Goal: Task Accomplishment & Management: Use online tool/utility

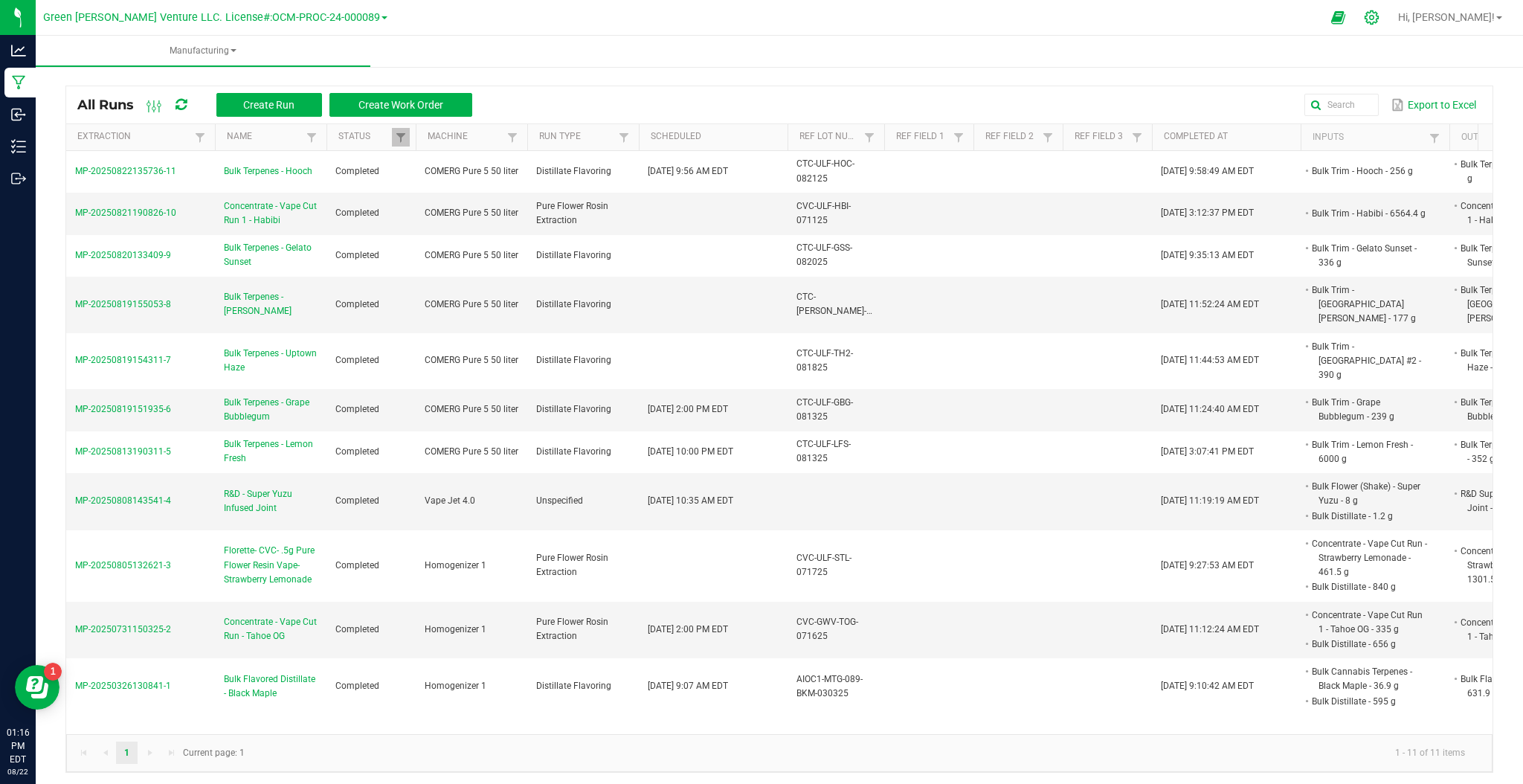
click at [1380, 22] on icon at bounding box center [1372, 18] width 16 height 16
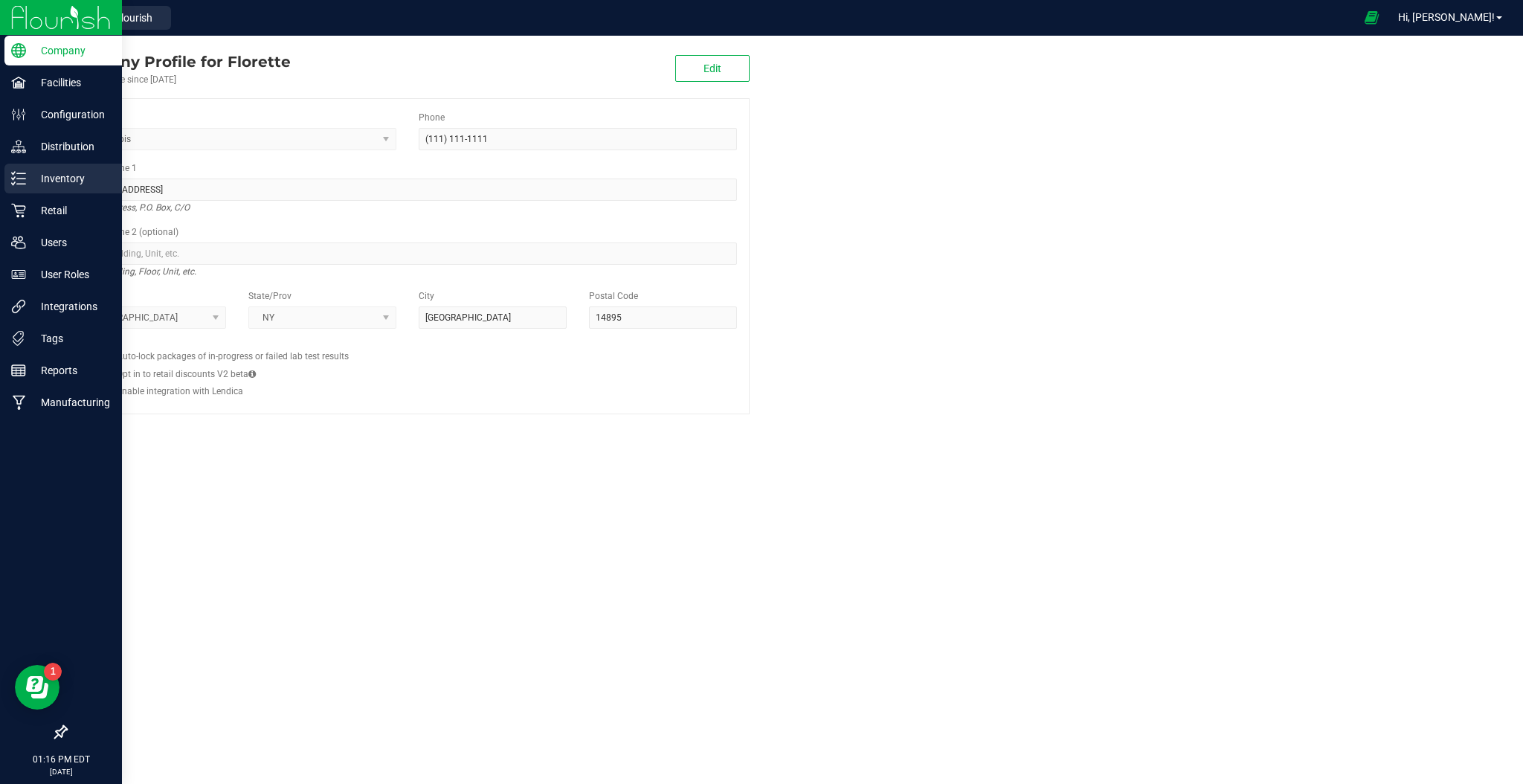
click at [67, 181] on p "Inventory" at bounding box center [71, 178] width 90 height 18
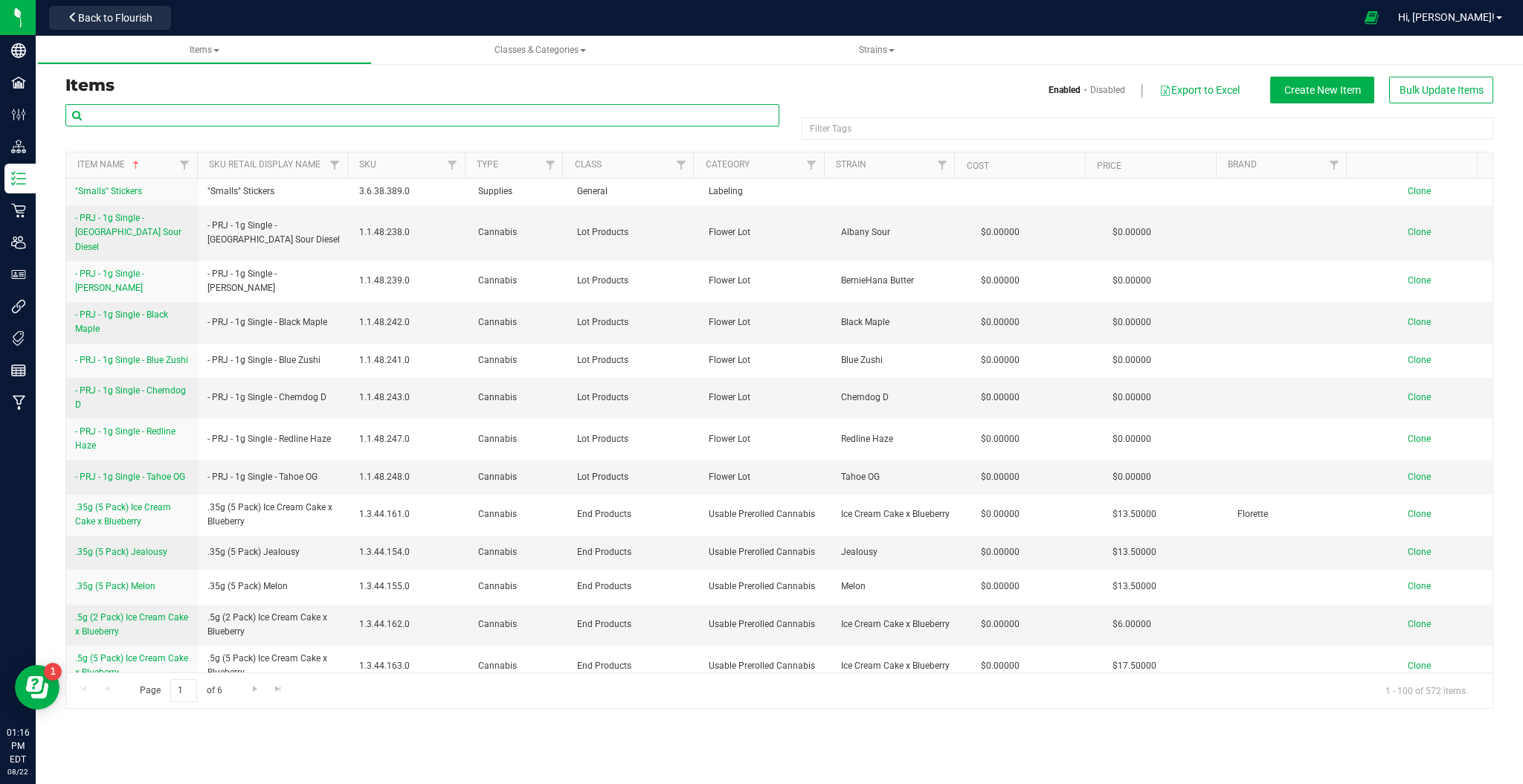
click at [260, 115] on input "text" at bounding box center [422, 115] width 714 height 22
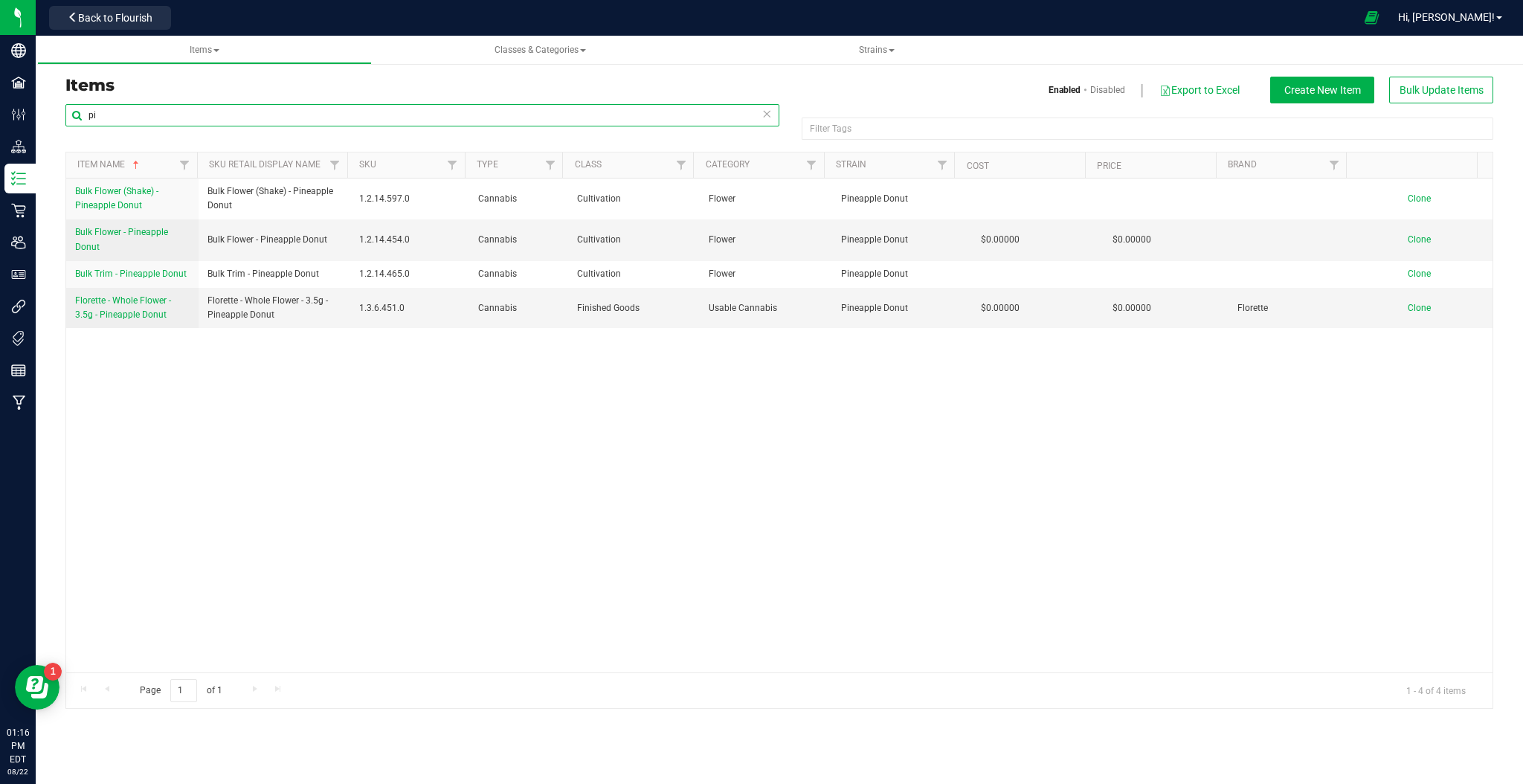
type input "p"
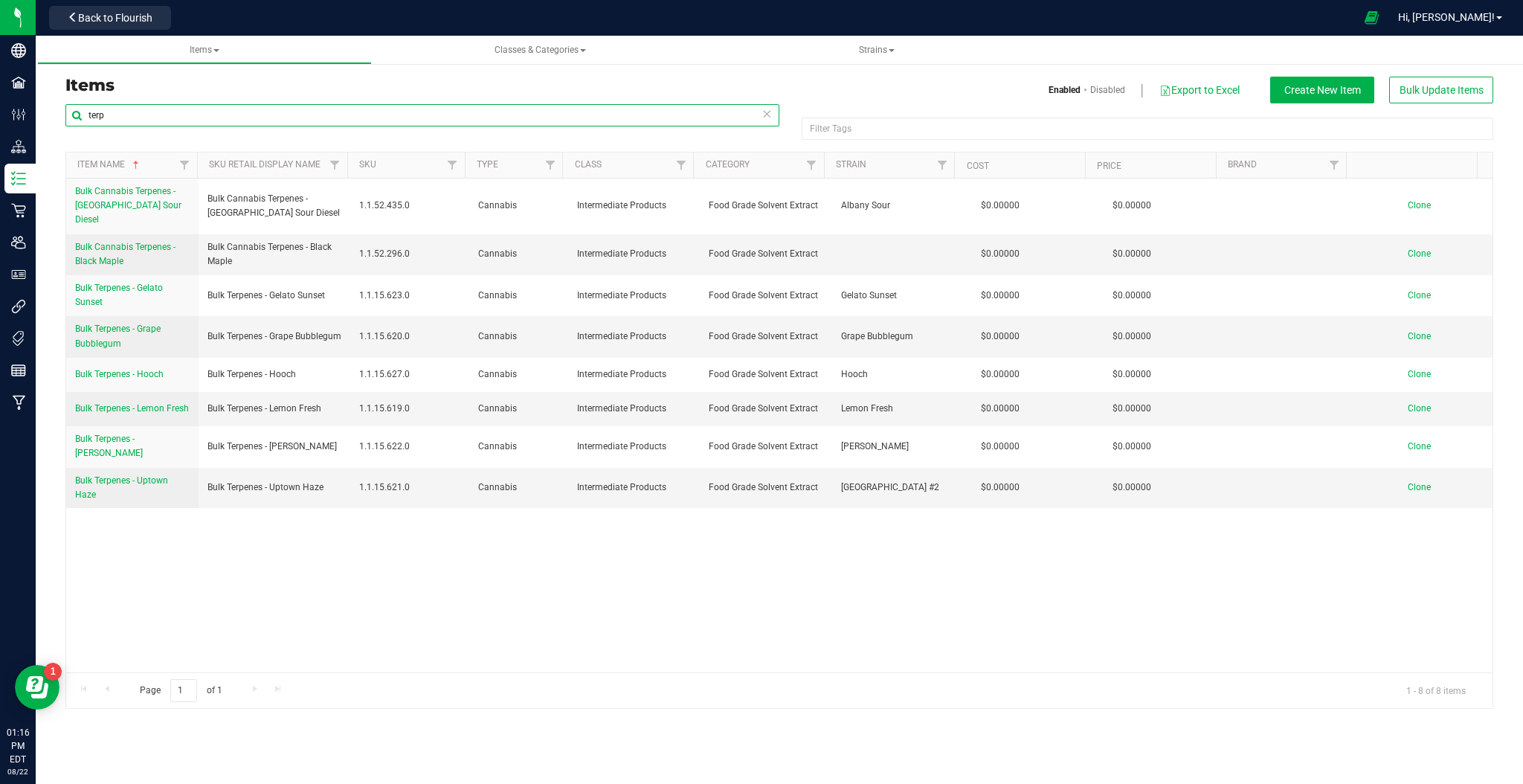
type input "terp"
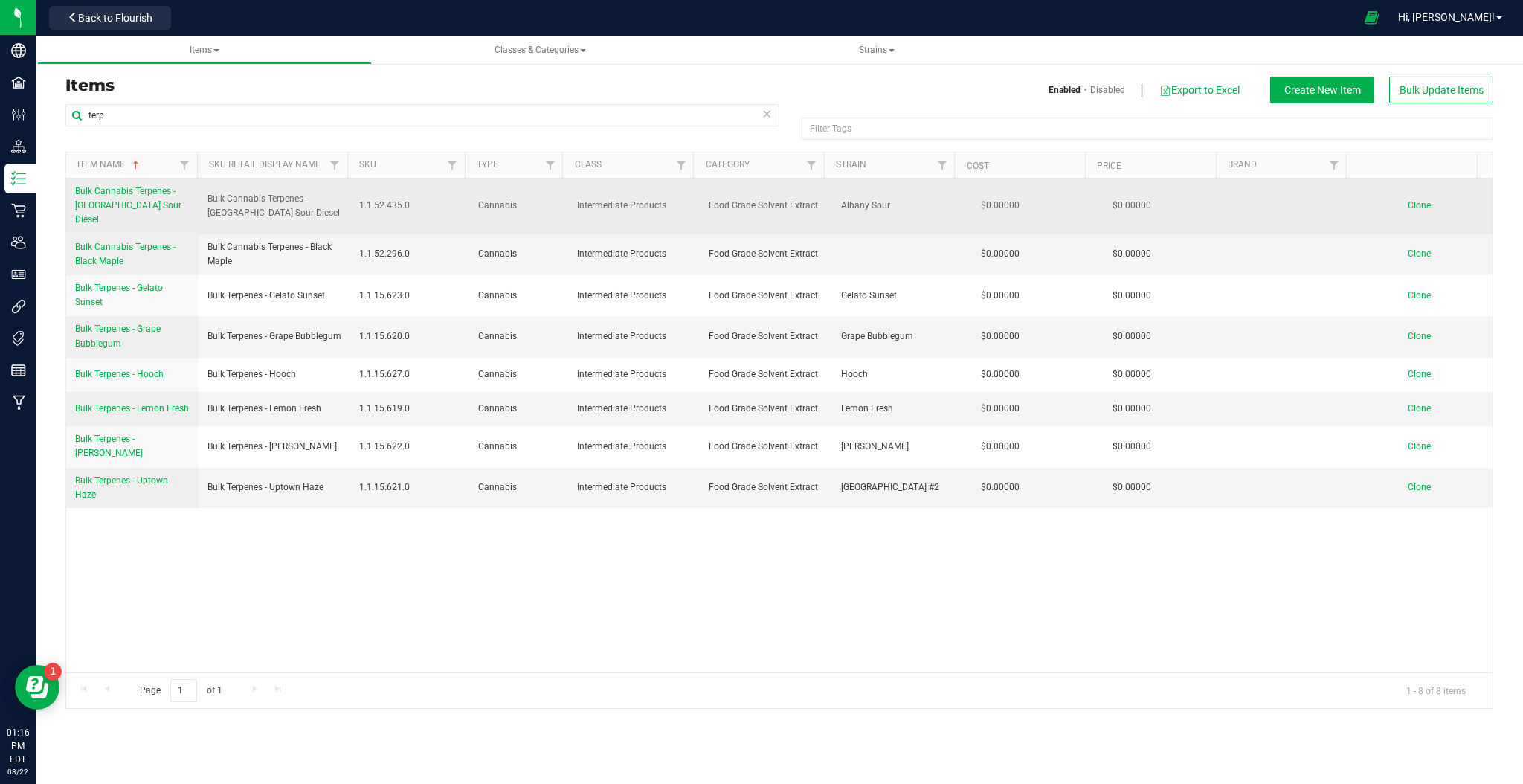
click at [1408, 200] on span "Clone" at bounding box center [1420, 205] width 23 height 11
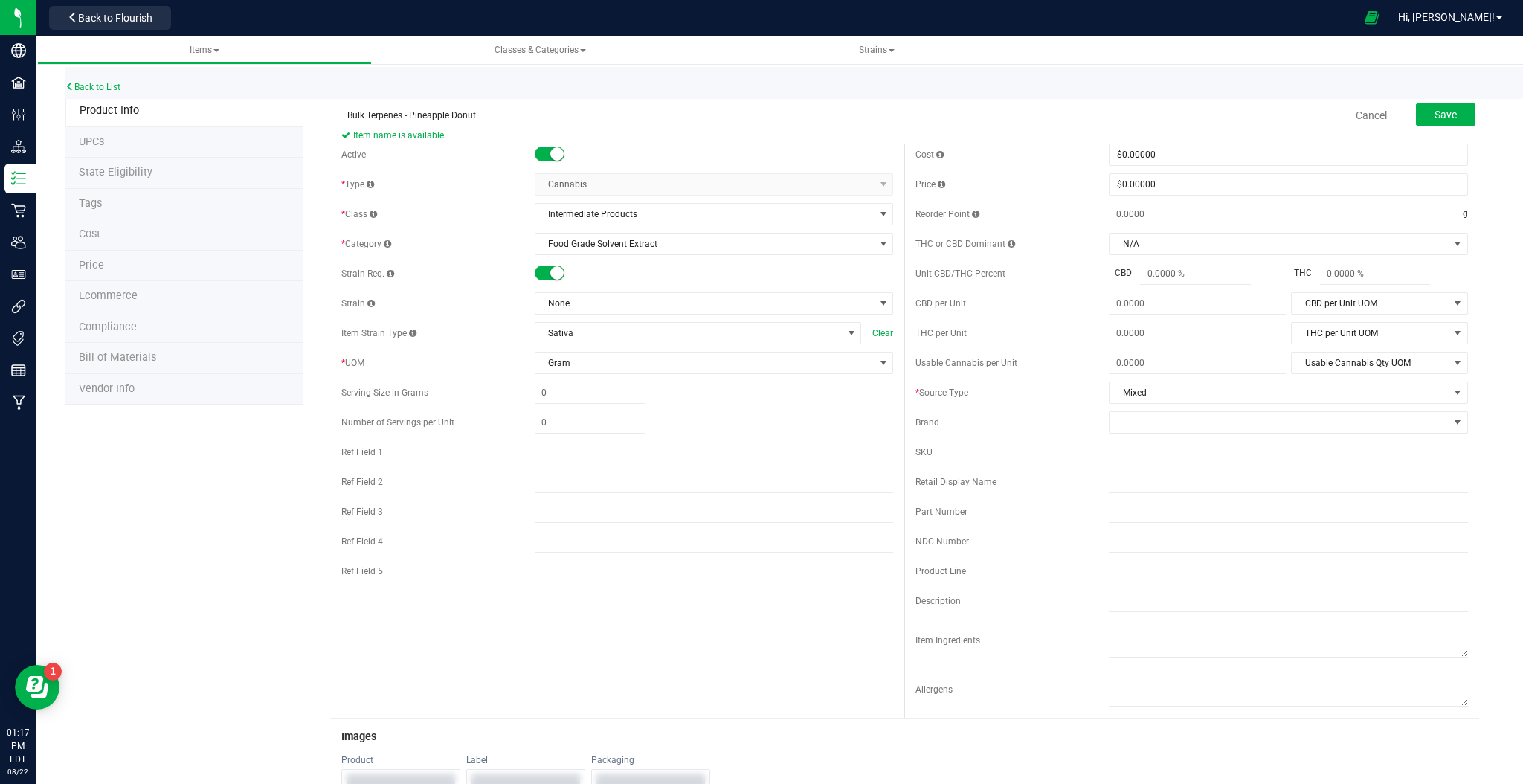
type input "Bulk Terpenes - Pineapple Donut"
click at [640, 304] on span "None" at bounding box center [705, 303] width 339 height 20
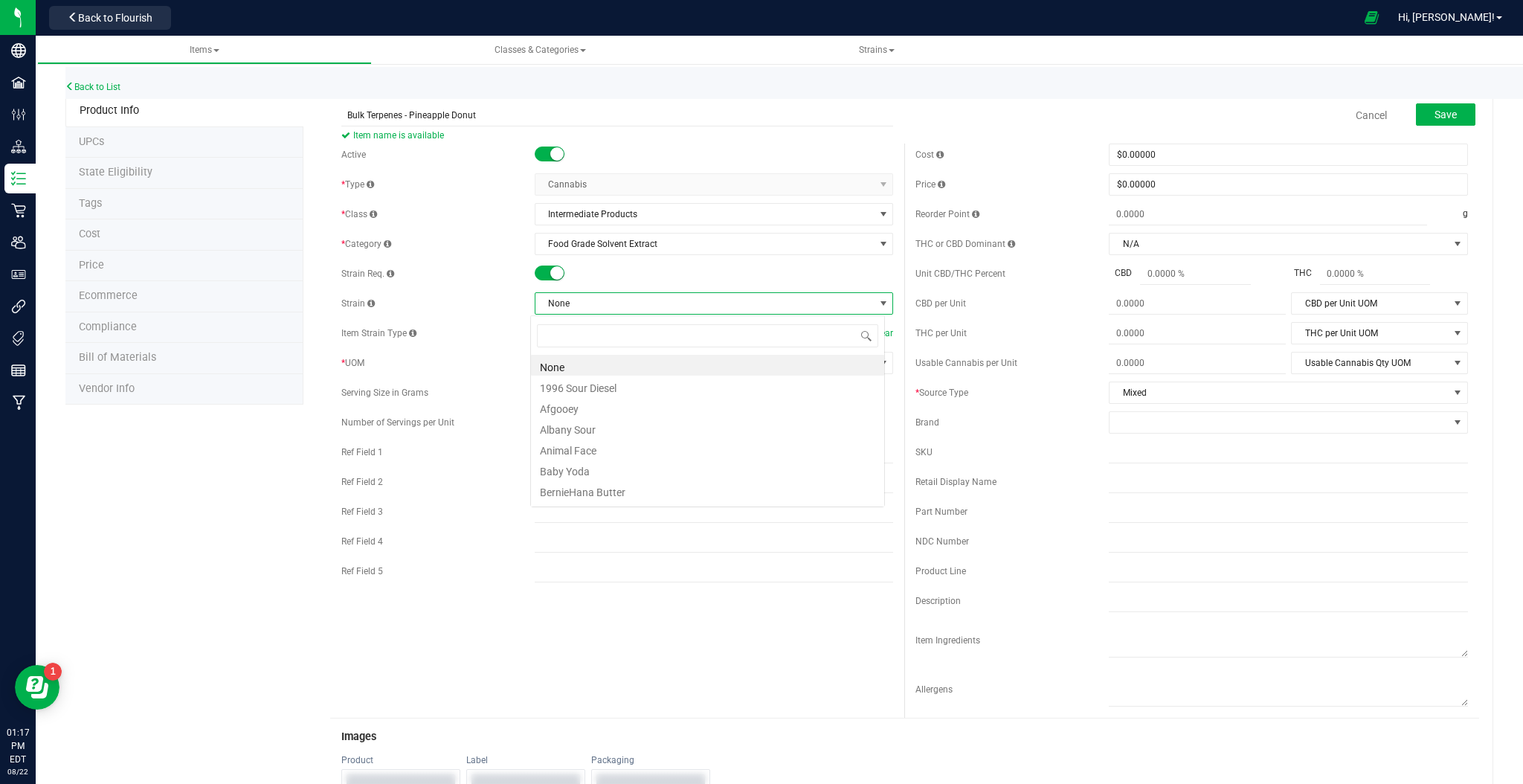
scroll to position [22, 355]
type input "pine"
click at [598, 362] on li "Pineapple Donut" at bounding box center [707, 364] width 354 height 20
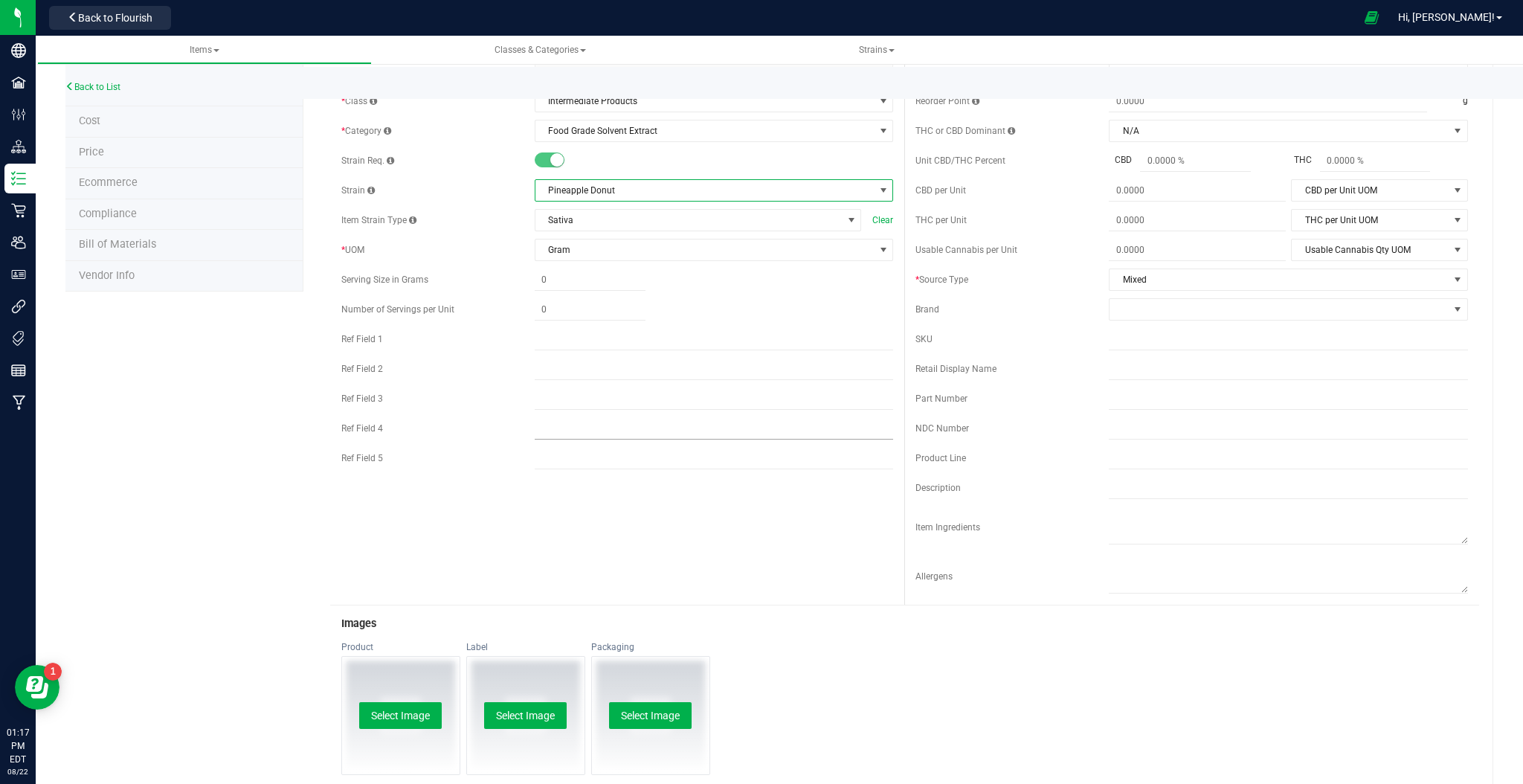
scroll to position [0, 0]
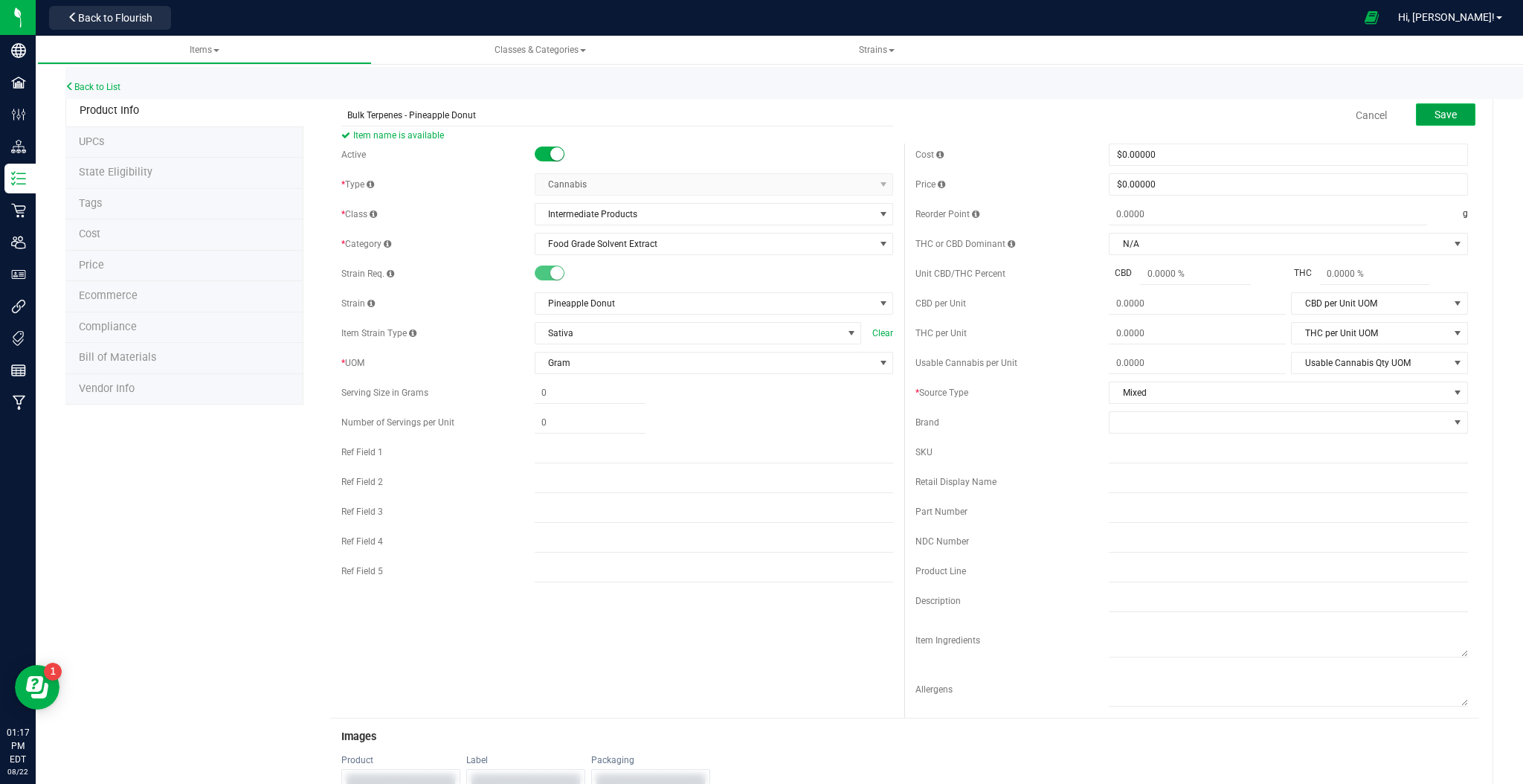
click at [1434, 114] on span "Save" at bounding box center [1445, 114] width 22 height 12
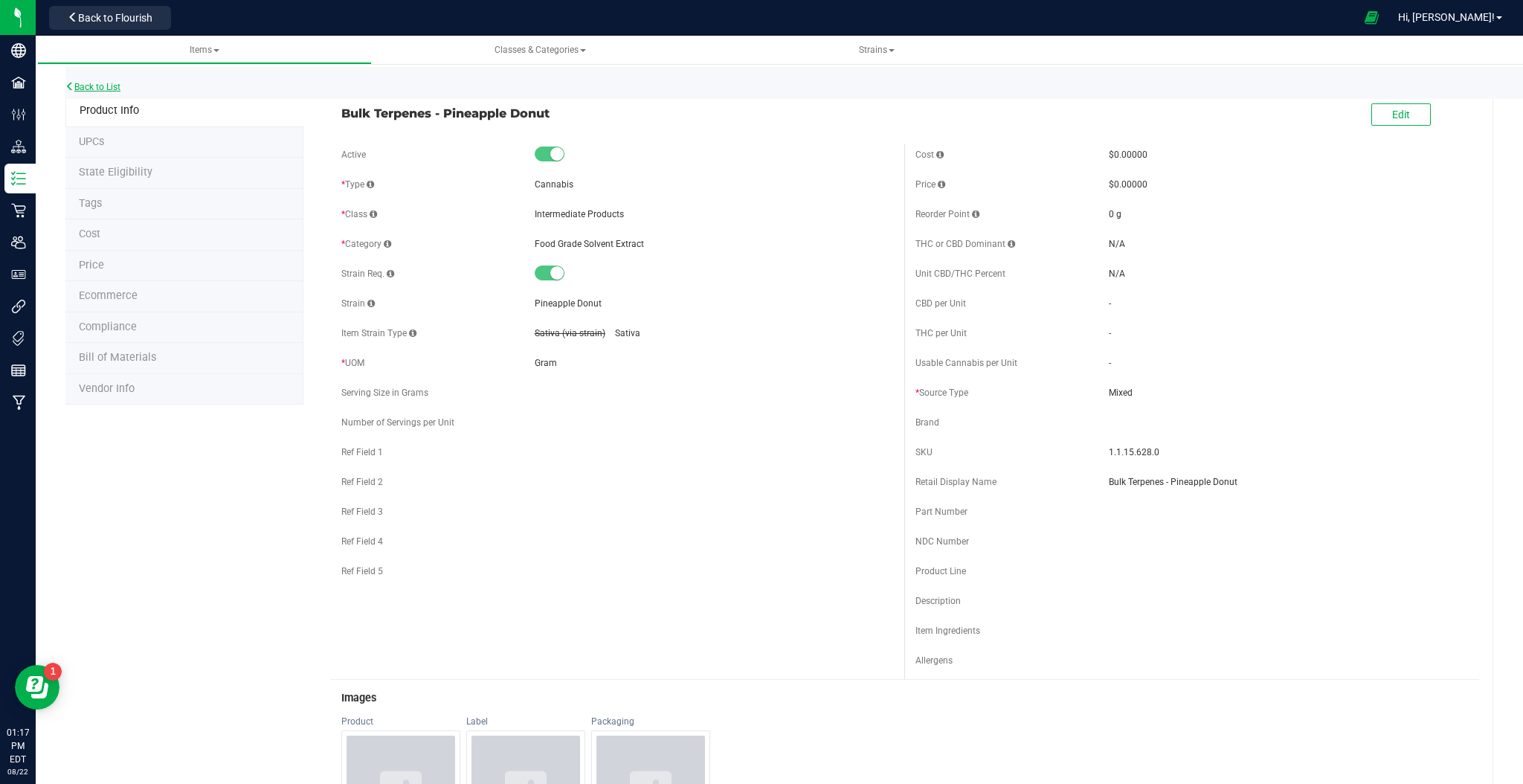
click at [99, 83] on link "Back to List" at bounding box center [93, 87] width 55 height 11
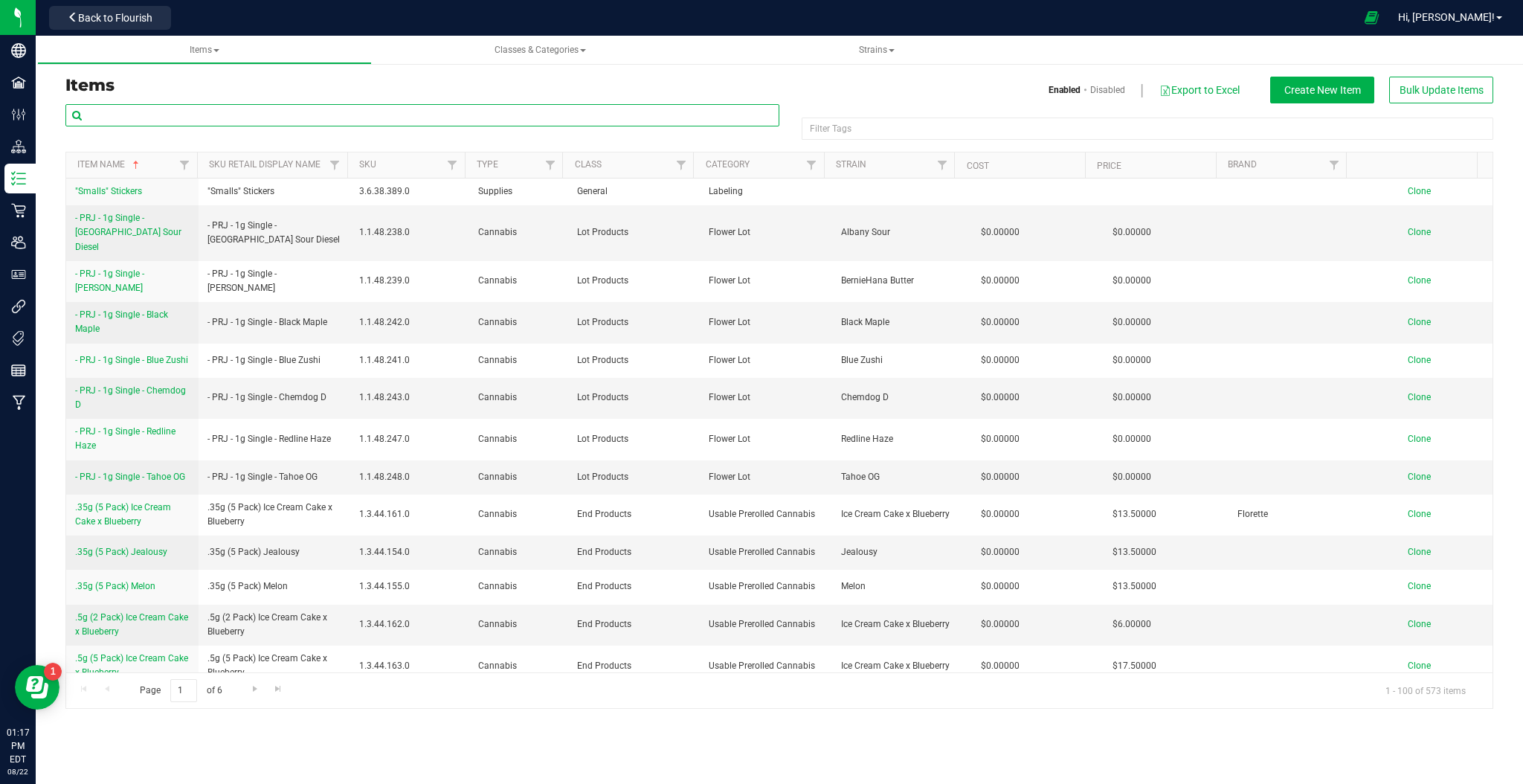
click at [301, 113] on input "text" at bounding box center [422, 115] width 714 height 22
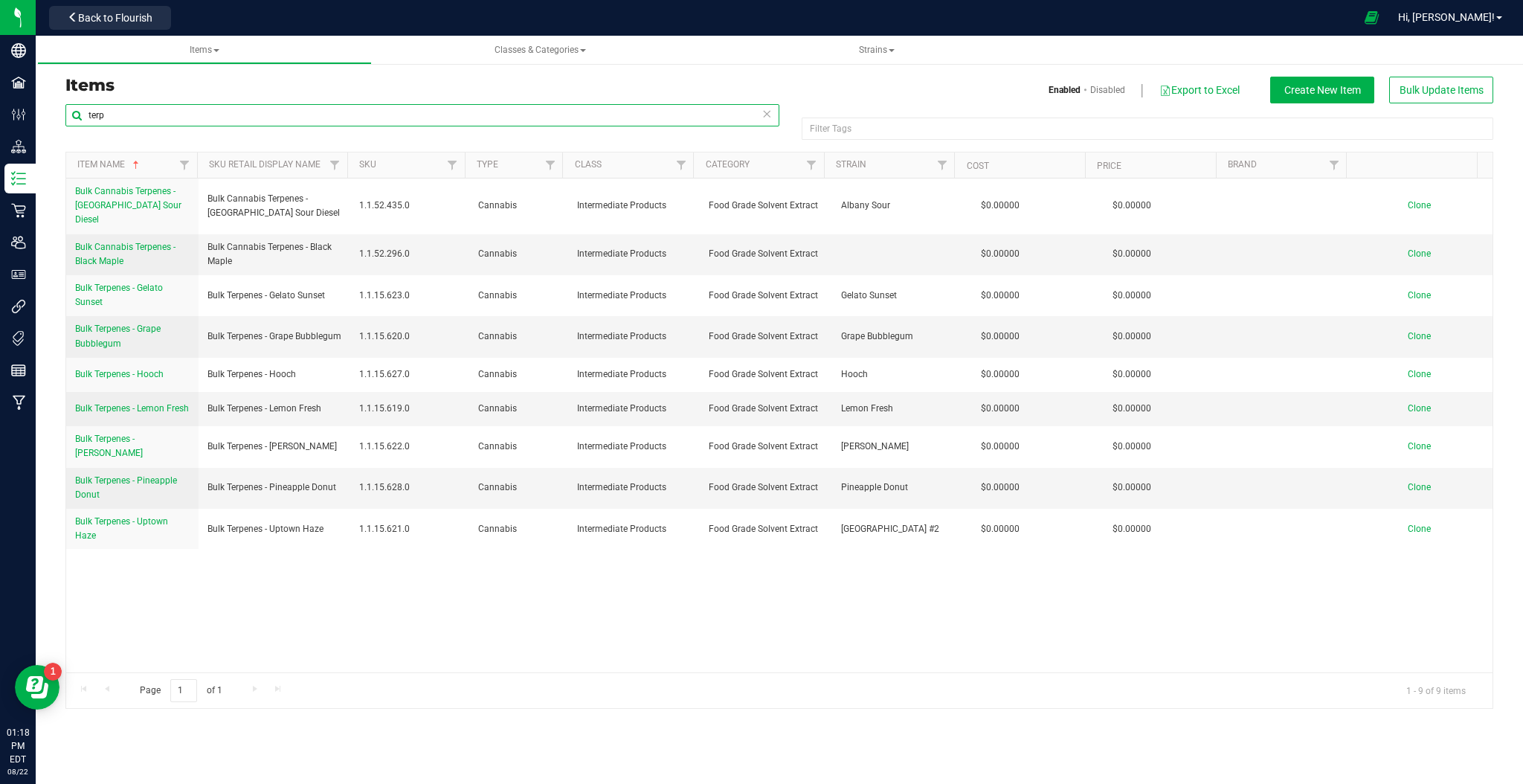
click at [775, 116] on input "terp" at bounding box center [422, 115] width 714 height 22
type input "terp"
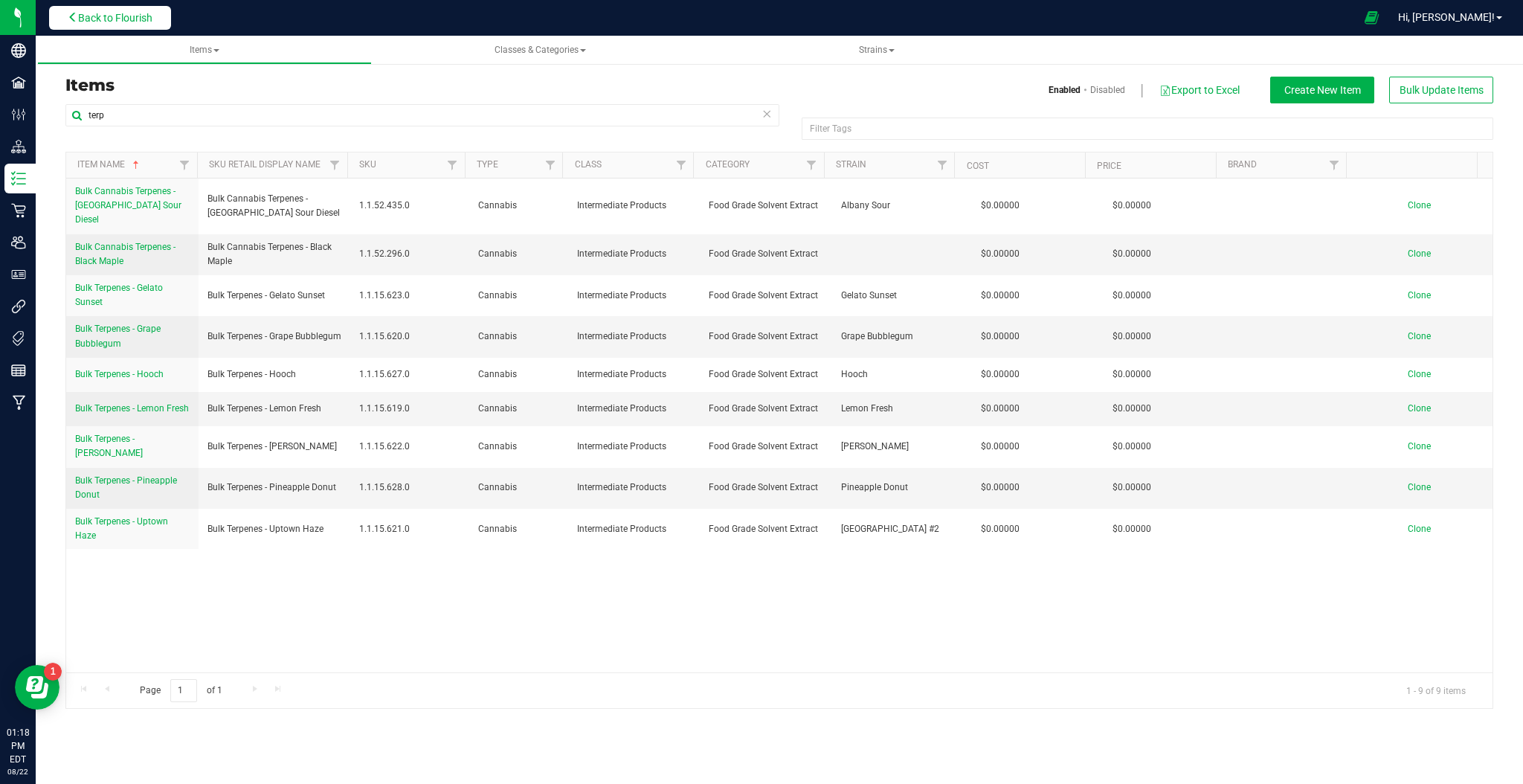
click at [87, 27] on button "Back to Flourish" at bounding box center [109, 18] width 122 height 23
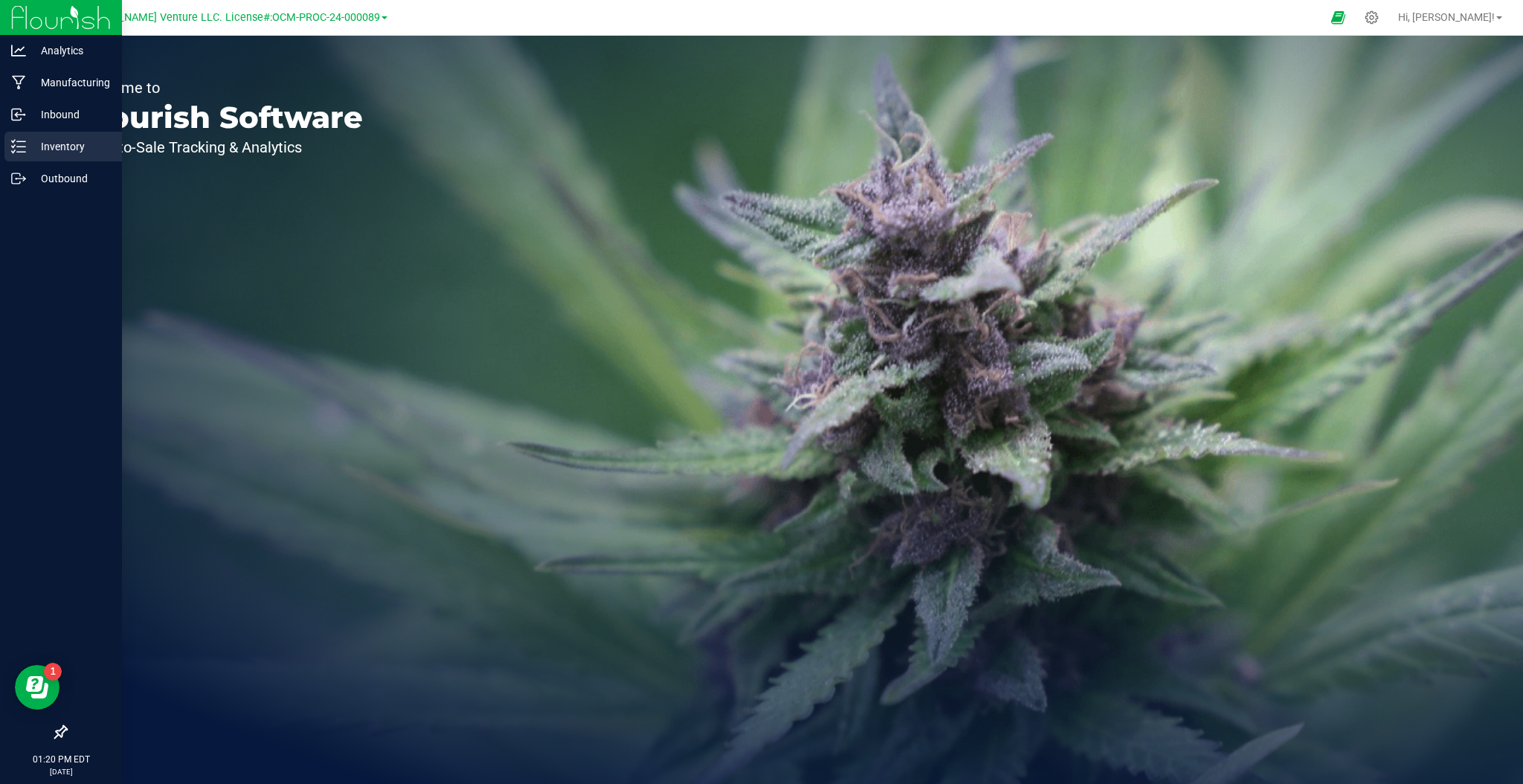
click at [60, 132] on div "Inventory" at bounding box center [63, 146] width 118 height 30
